Goal: Information Seeking & Learning: Learn about a topic

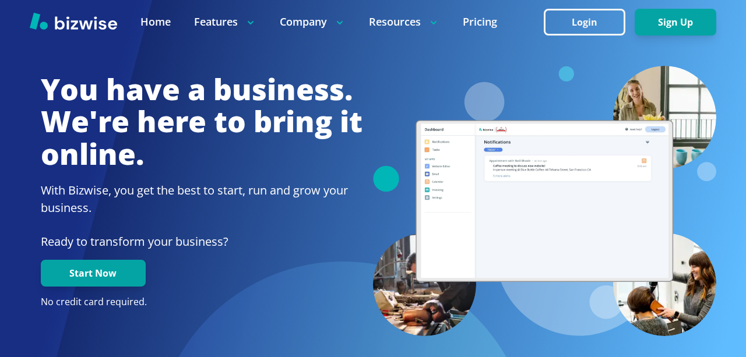
click at [340, 24] on icon at bounding box center [340, 23] width 12 height 12
click at [296, 22] on p "Company" at bounding box center [313, 22] width 66 height 15
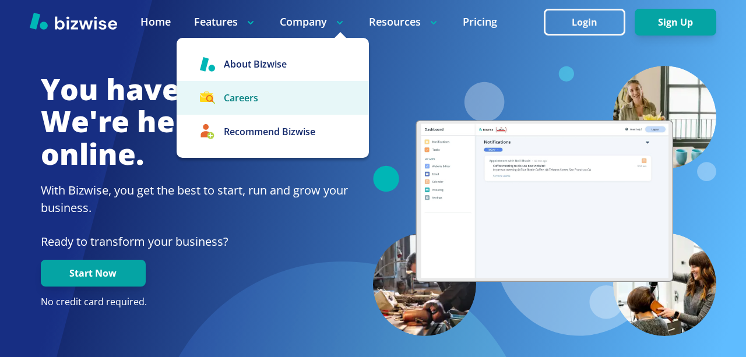
click at [276, 94] on link "Careers" at bounding box center [273, 98] width 192 height 34
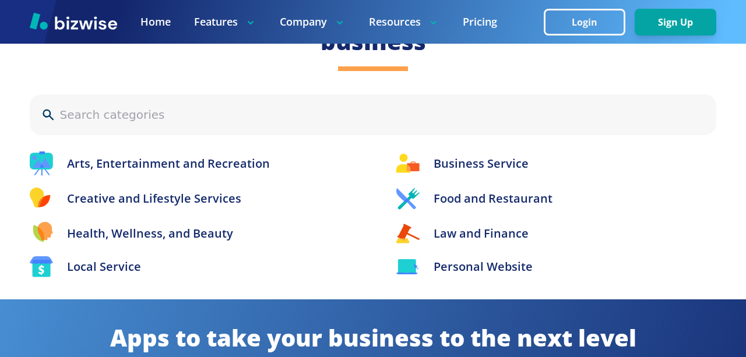
scroll to position [1775, 0]
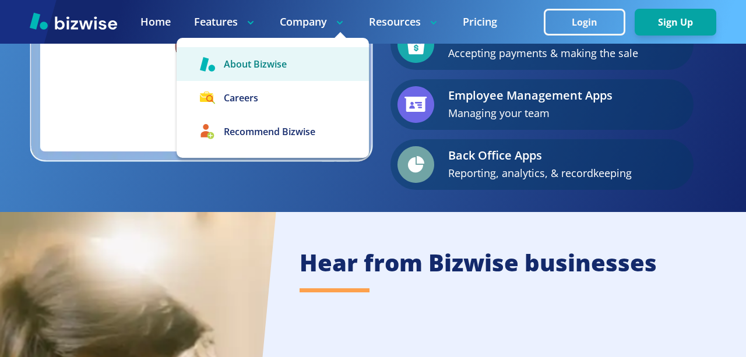
click at [281, 61] on link "About Bizwise" at bounding box center [273, 64] width 192 height 34
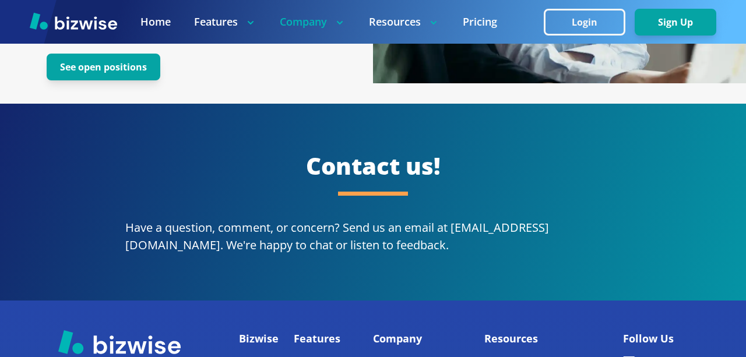
scroll to position [2177, 0]
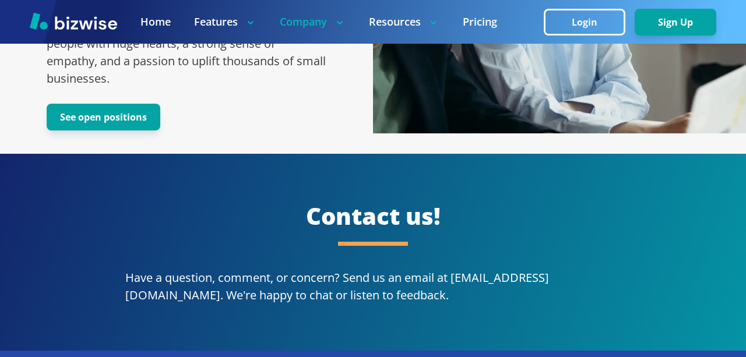
click at [91, 85] on div "Level up. Join our team! Ready to join our collective? We're looking for people…" at bounding box center [187, 26] width 280 height 209
click at [118, 104] on button "See open positions" at bounding box center [104, 117] width 114 height 27
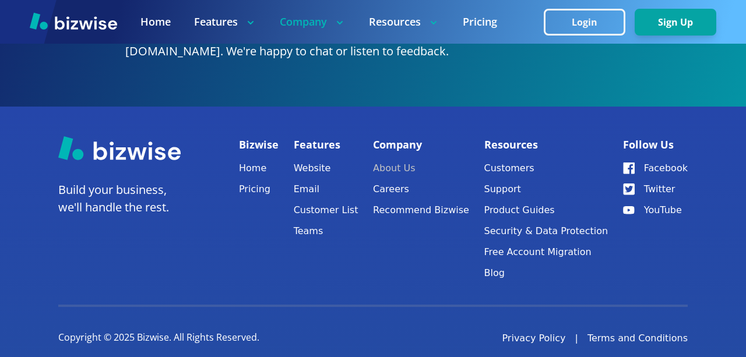
click at [406, 160] on link "About Us" at bounding box center [421, 168] width 96 height 16
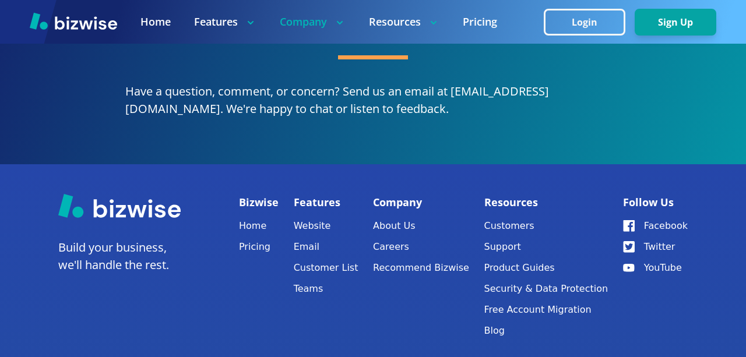
scroll to position [2373, 0]
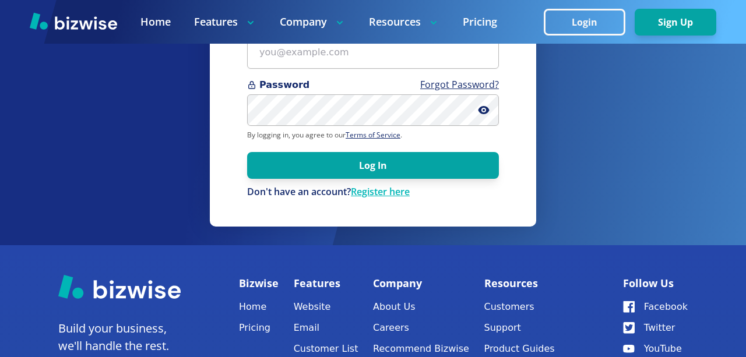
scroll to position [101, 0]
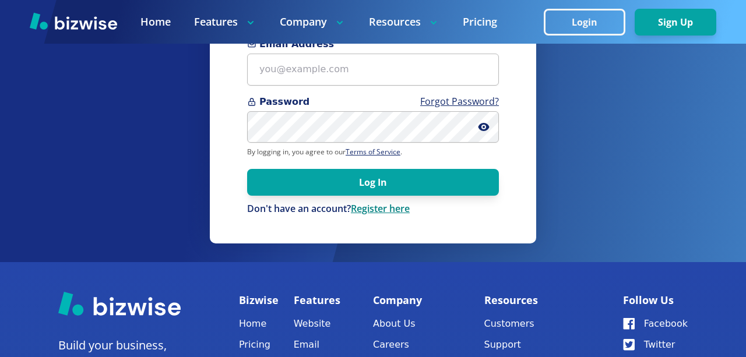
click at [383, 213] on link "Register here" at bounding box center [380, 208] width 59 height 13
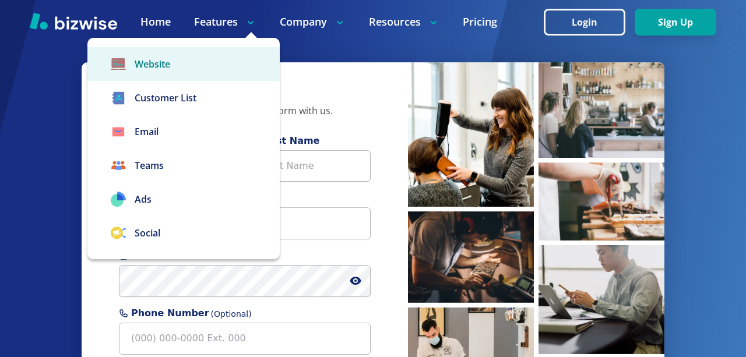
click at [187, 70] on link "Website" at bounding box center [183, 64] width 192 height 34
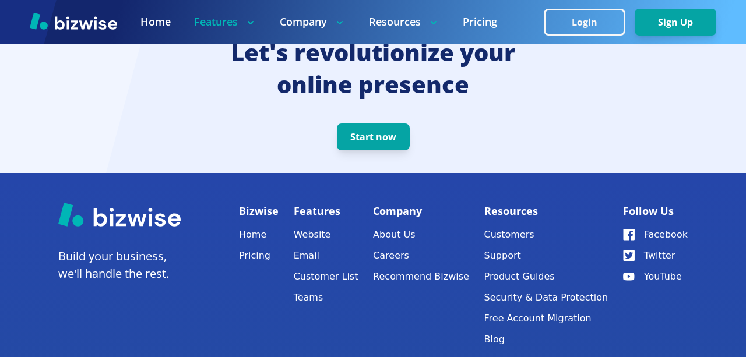
scroll to position [2408, 0]
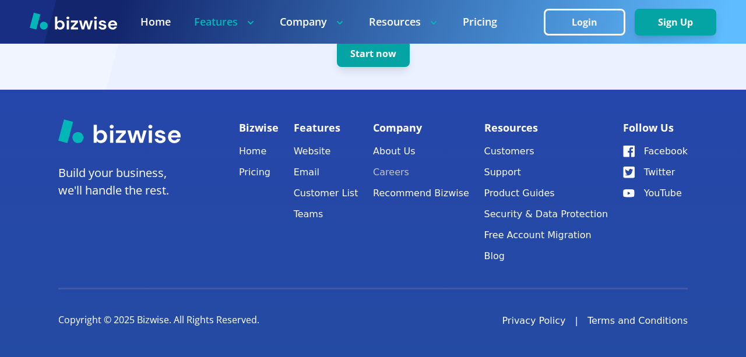
click at [400, 171] on link "Careers" at bounding box center [421, 172] width 96 height 16
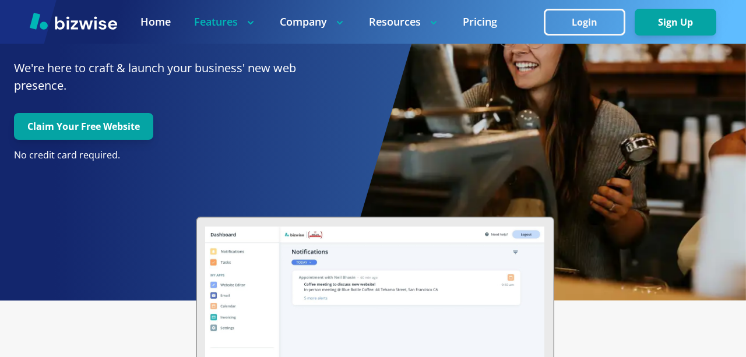
scroll to position [69, 0]
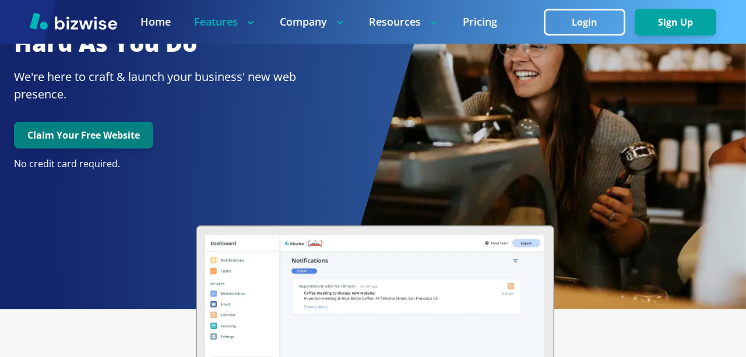
click at [76, 139] on button "Claim Your Free Website" at bounding box center [83, 135] width 139 height 27
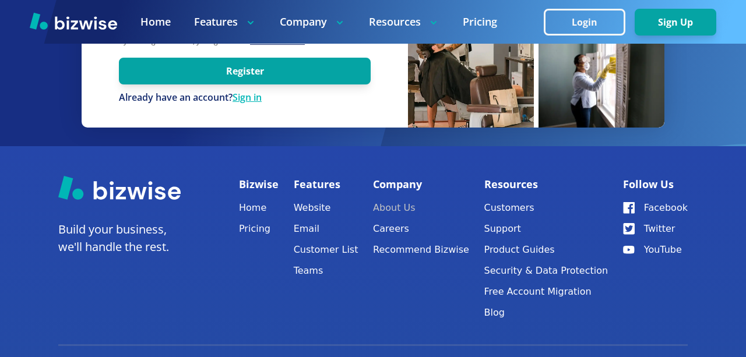
scroll to position [326, 0]
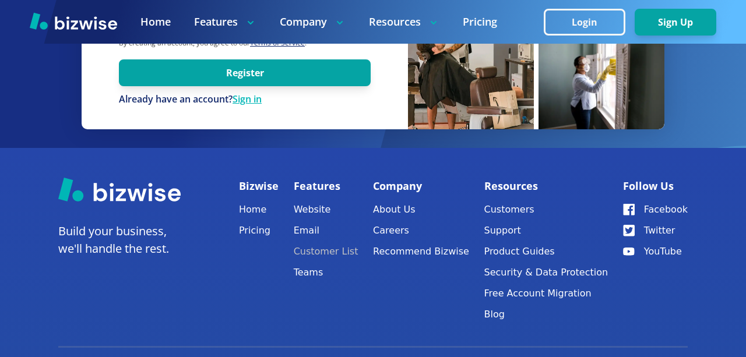
click at [323, 250] on link "Customer List" at bounding box center [326, 252] width 65 height 16
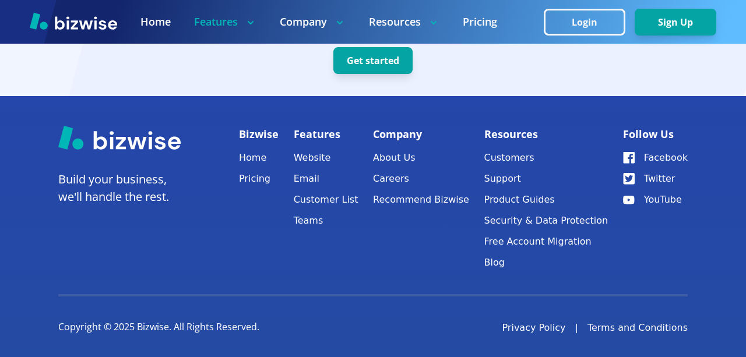
scroll to position [3369, 0]
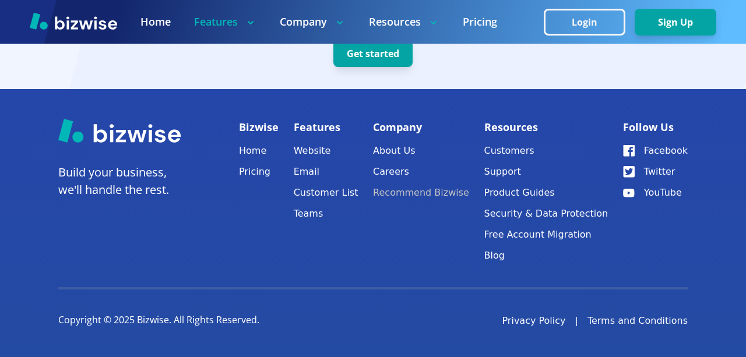
click at [400, 192] on link "Recommend Bizwise" at bounding box center [421, 193] width 96 height 16
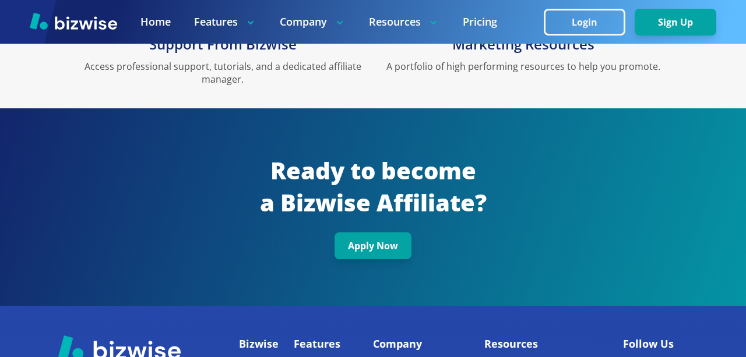
scroll to position [1916, 0]
